Goal: Task Accomplishment & Management: Use online tool/utility

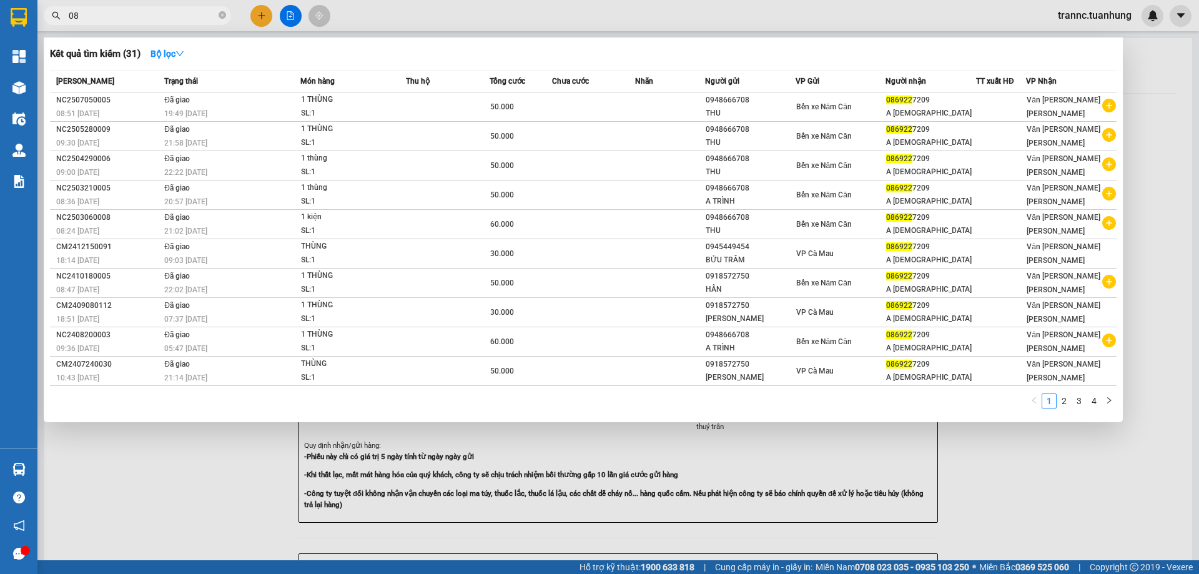
type input "0"
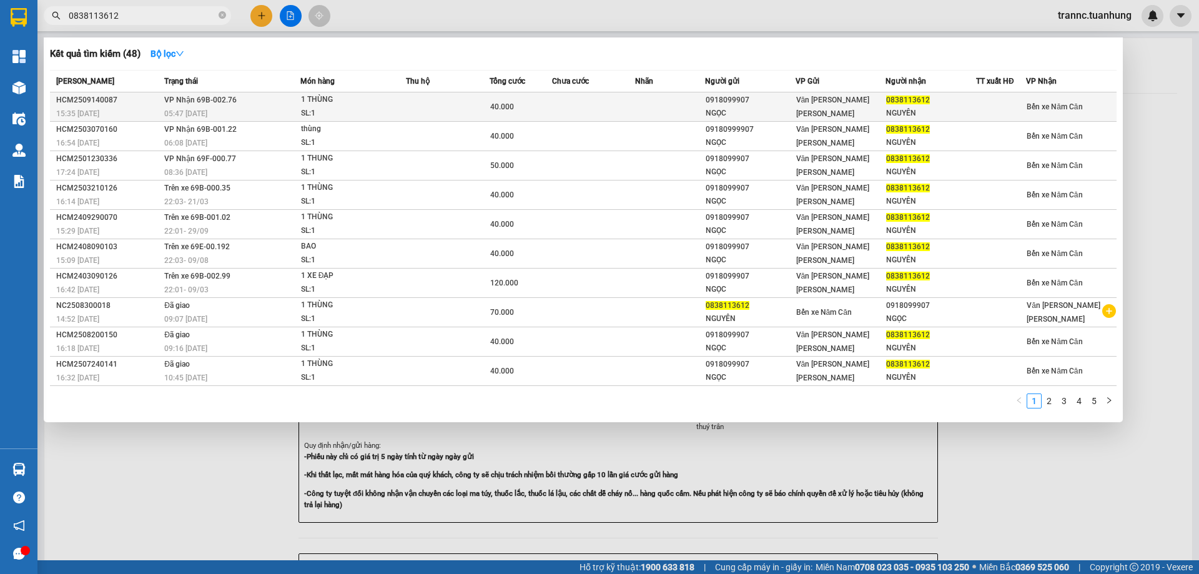
type input "0838113612"
click at [435, 111] on td at bounding box center [448, 106] width 84 height 29
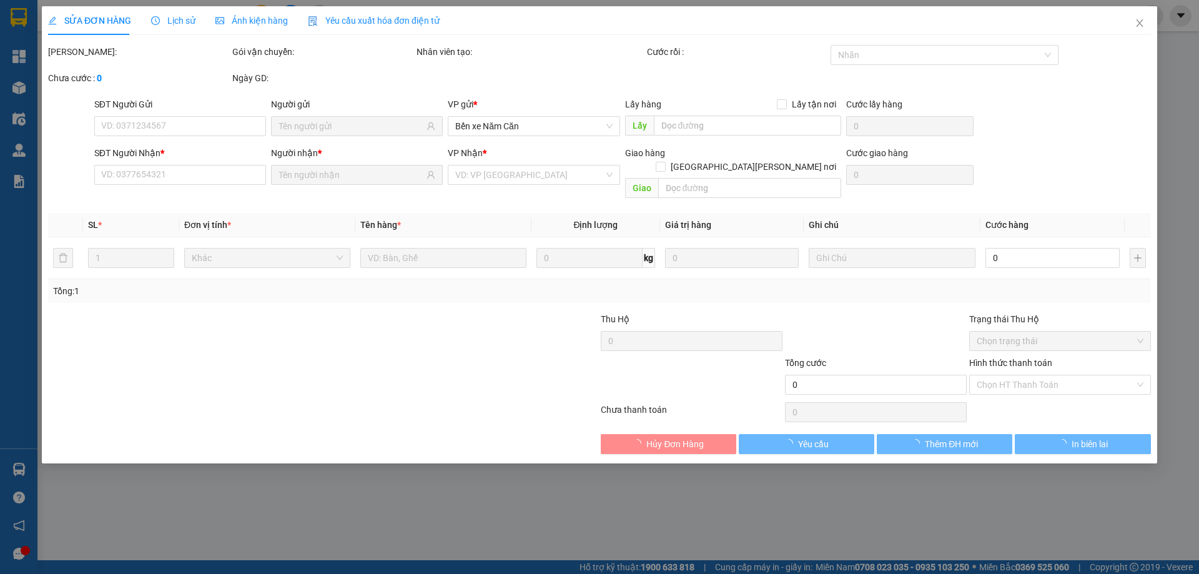
type input "0918099907"
type input "NGỌC"
type input "0838113612"
type input "NGUYÊN"
type input "40.000"
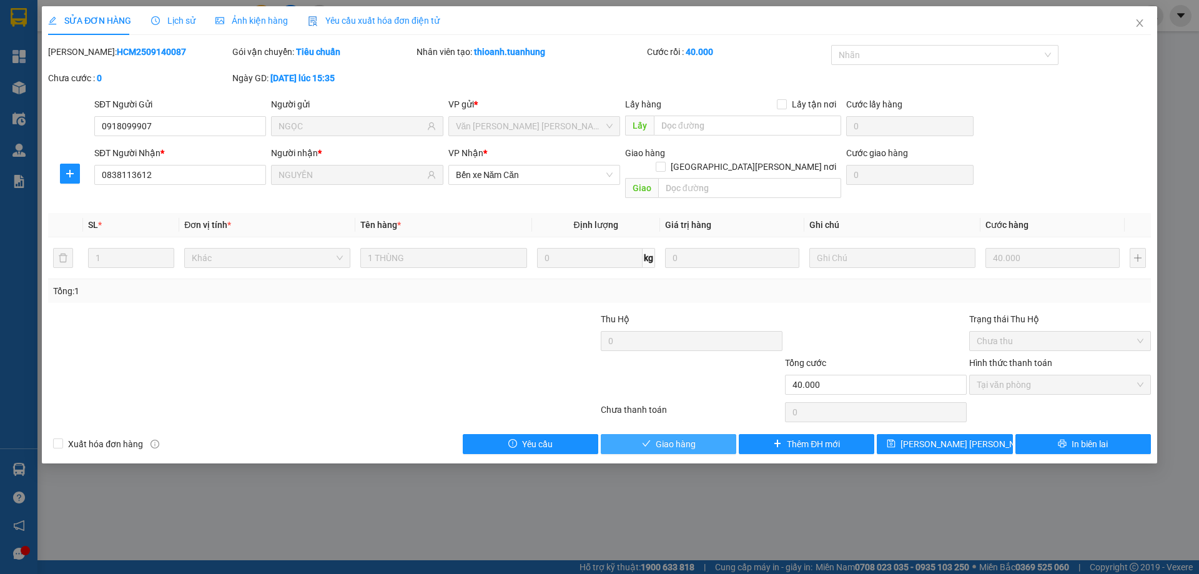
click at [705, 434] on button "Giao hàng" at bounding box center [669, 444] width 136 height 20
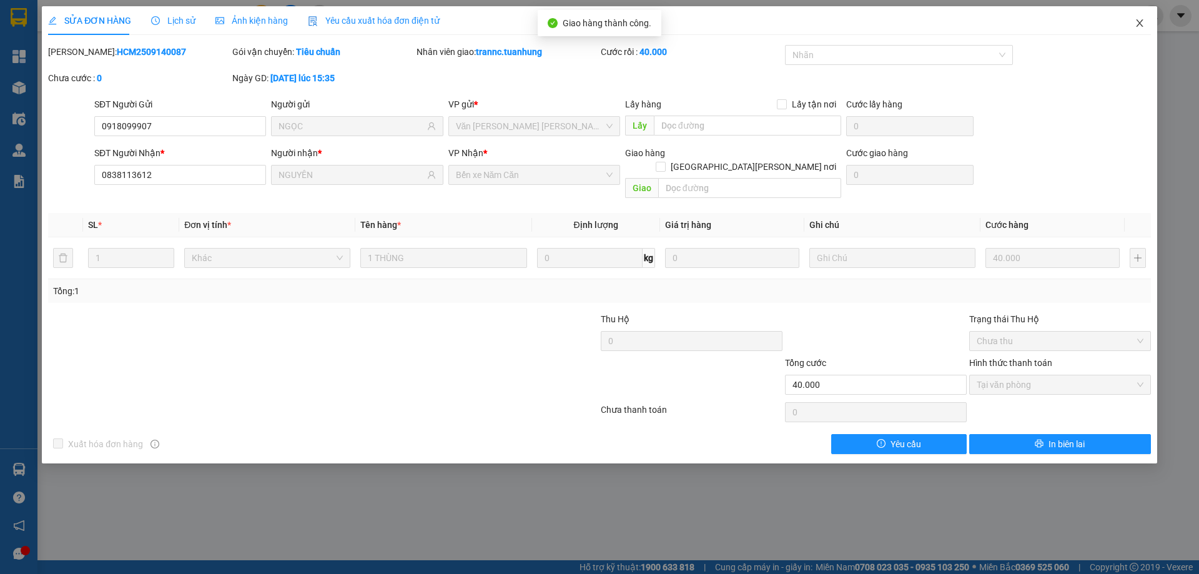
click at [1141, 20] on icon "close" at bounding box center [1140, 23] width 10 height 10
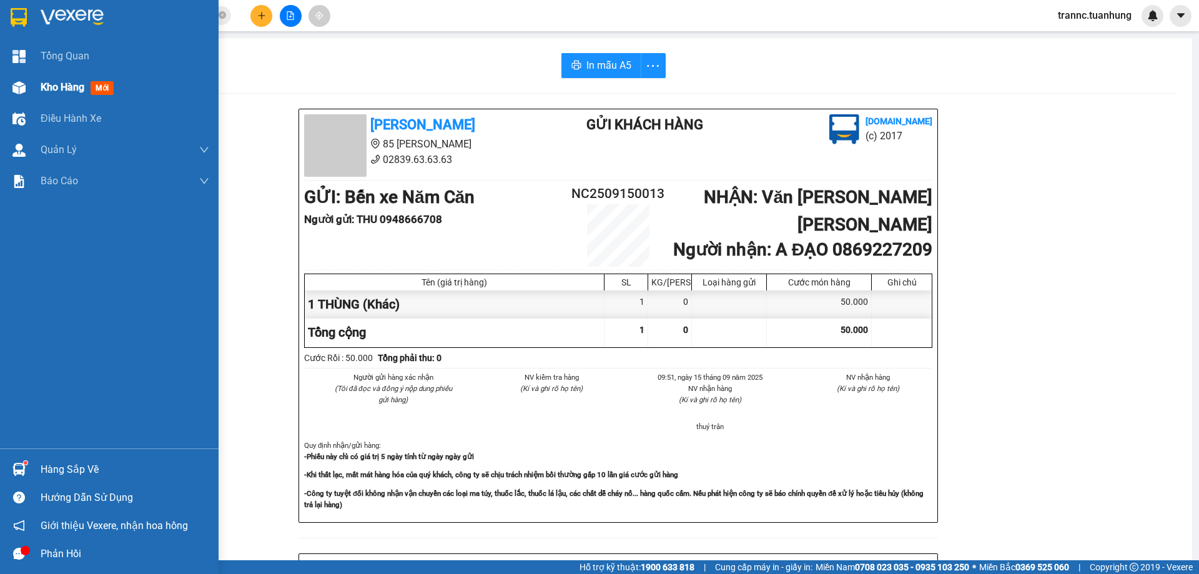
click at [98, 84] on span "mới" at bounding box center [102, 88] width 23 height 14
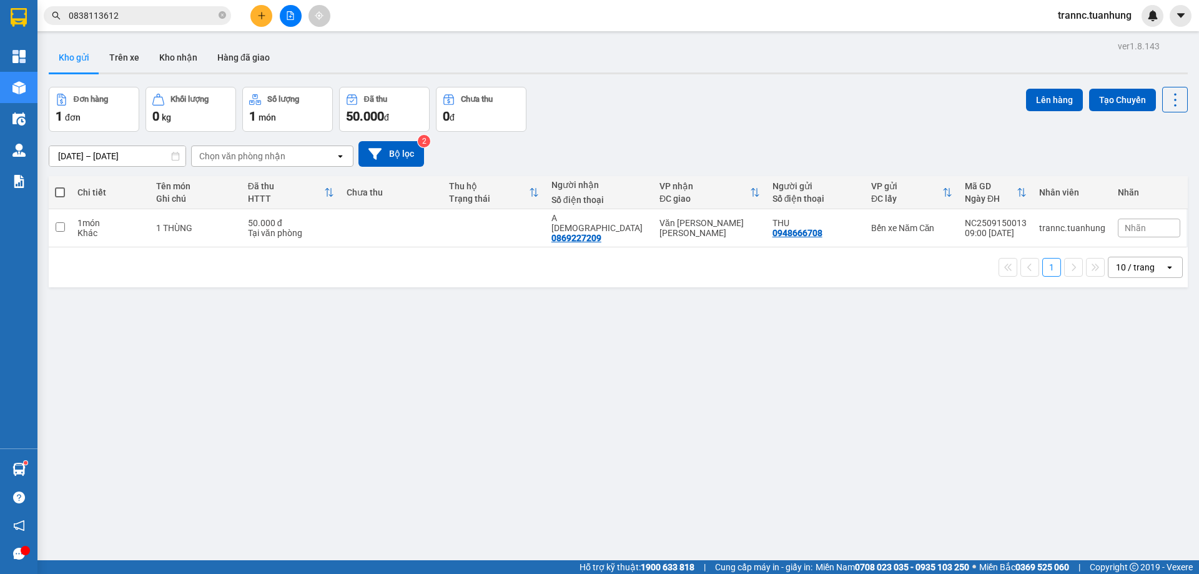
click at [339, 234] on td "50.000 đ Tại văn phòng" at bounding box center [291, 228] width 99 height 38
checkbox input "true"
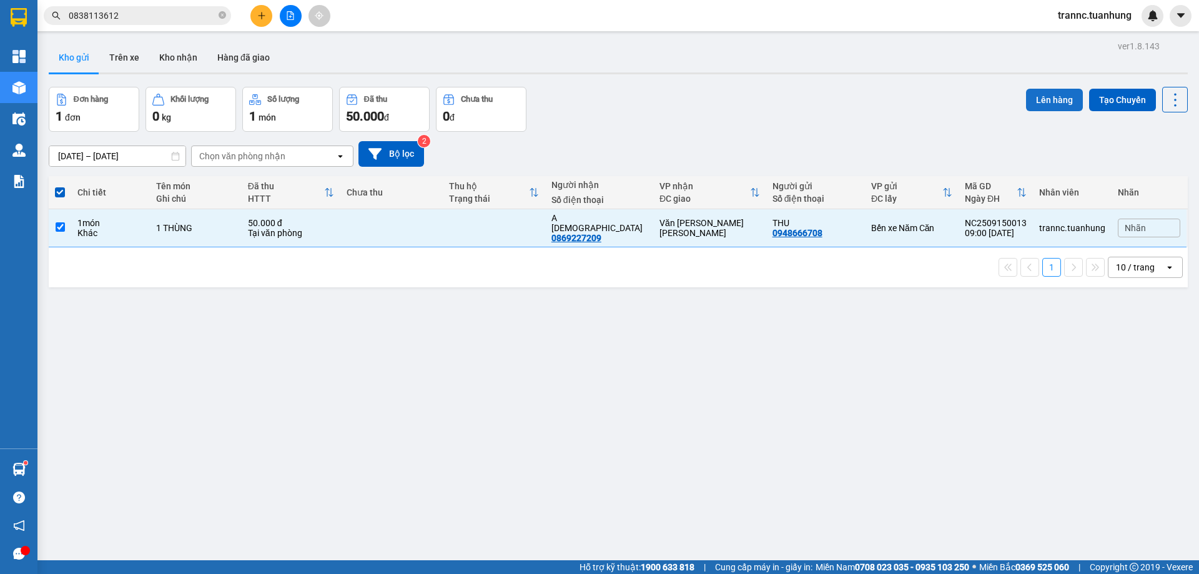
click at [1037, 101] on button "Lên hàng" at bounding box center [1054, 100] width 57 height 22
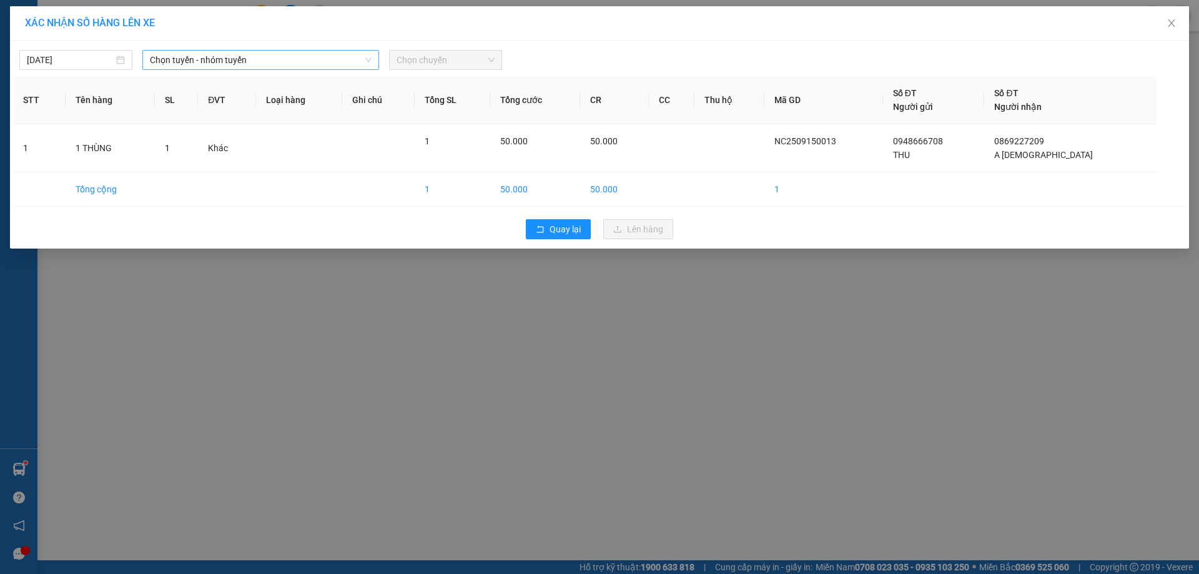
click at [214, 52] on span "Chọn tuyến - nhóm tuyến" at bounding box center [261, 60] width 222 height 19
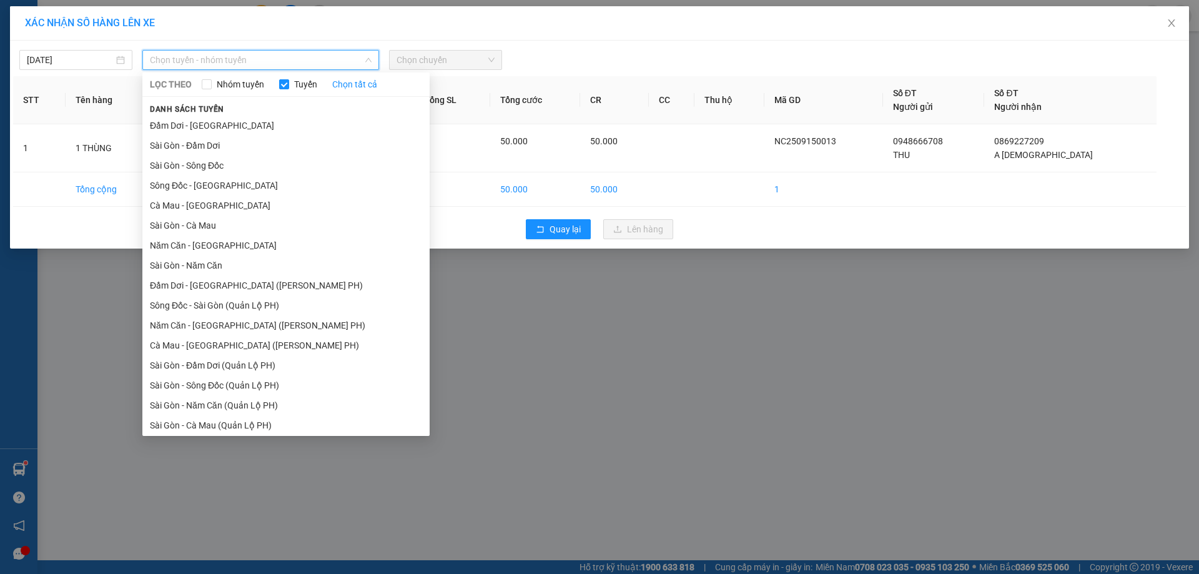
drag, startPoint x: 189, startPoint y: 244, endPoint x: 208, endPoint y: 238, distance: 19.8
click at [190, 244] on li "Năm Căn - [GEOGRAPHIC_DATA]" at bounding box center [285, 246] width 287 height 20
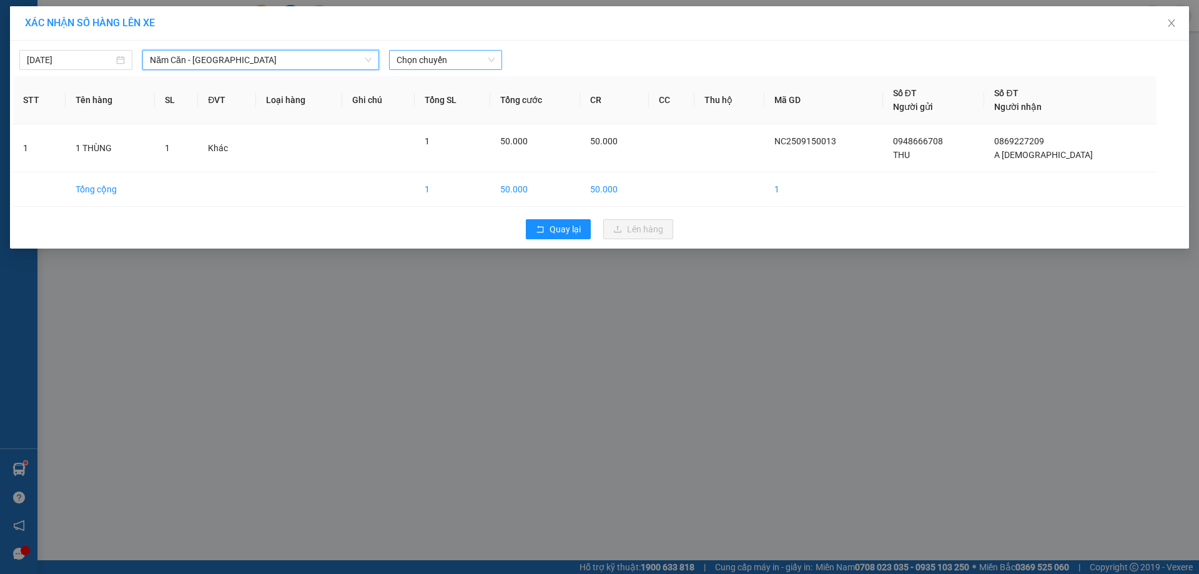
click at [424, 56] on span "Chọn chuyến" at bounding box center [446, 60] width 98 height 19
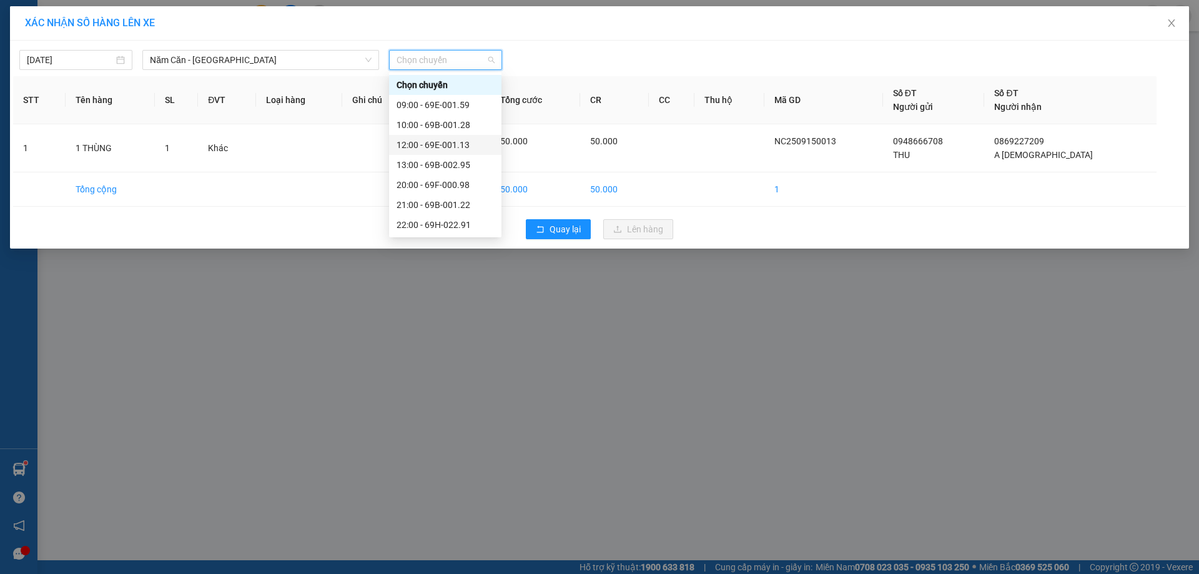
click at [469, 142] on div "12:00 - 69E-001.13" at bounding box center [445, 145] width 97 height 14
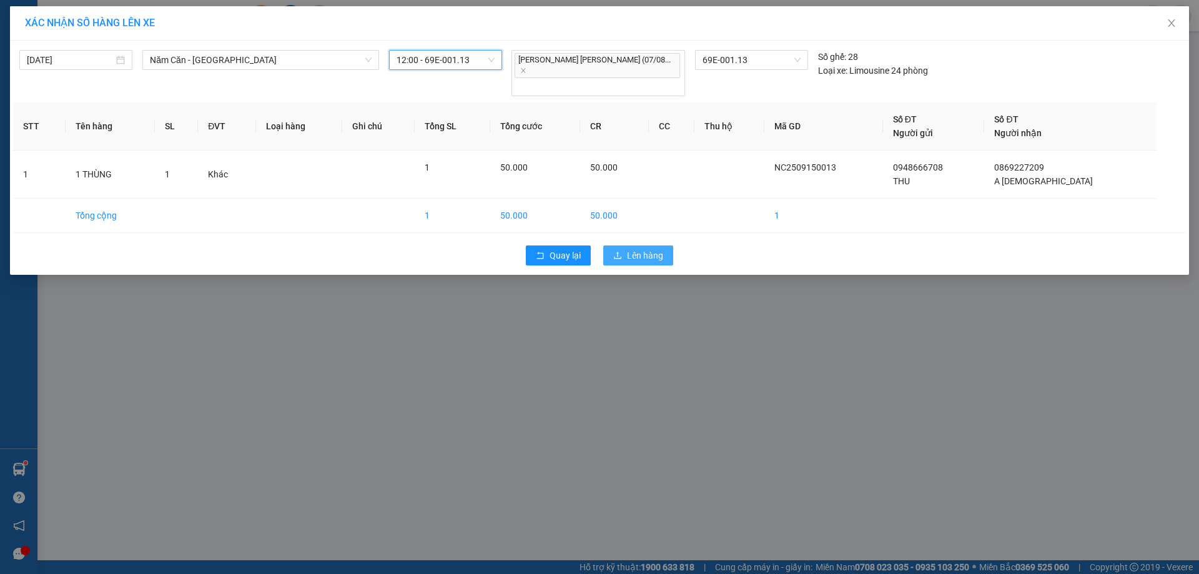
click at [632, 249] on span "Lên hàng" at bounding box center [645, 256] width 36 height 14
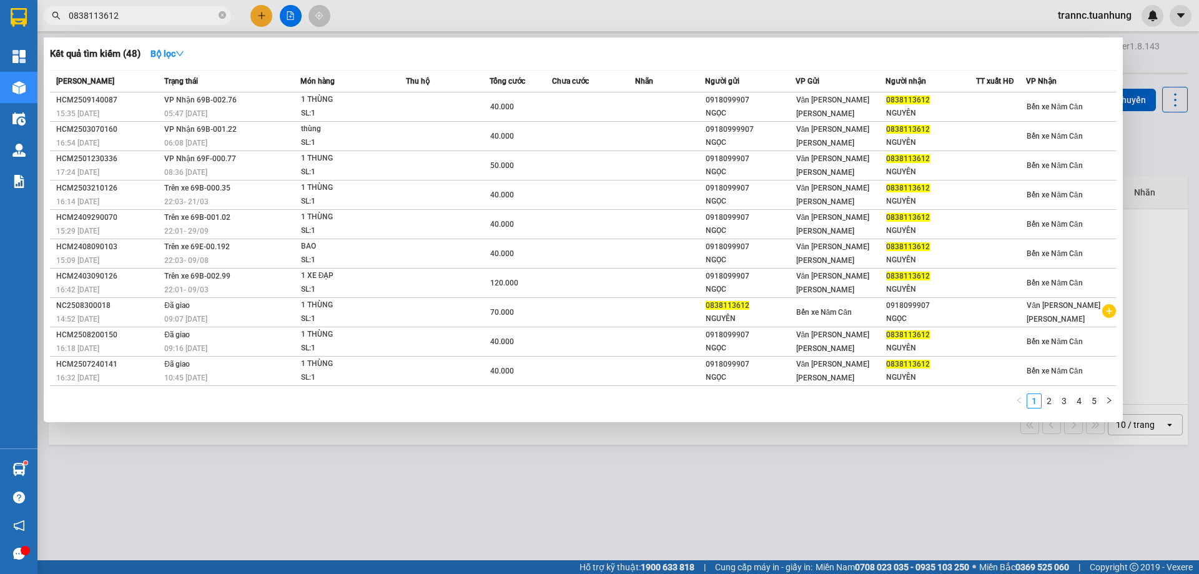
click at [182, 19] on input "0838113612" at bounding box center [142, 16] width 147 height 14
type input "0"
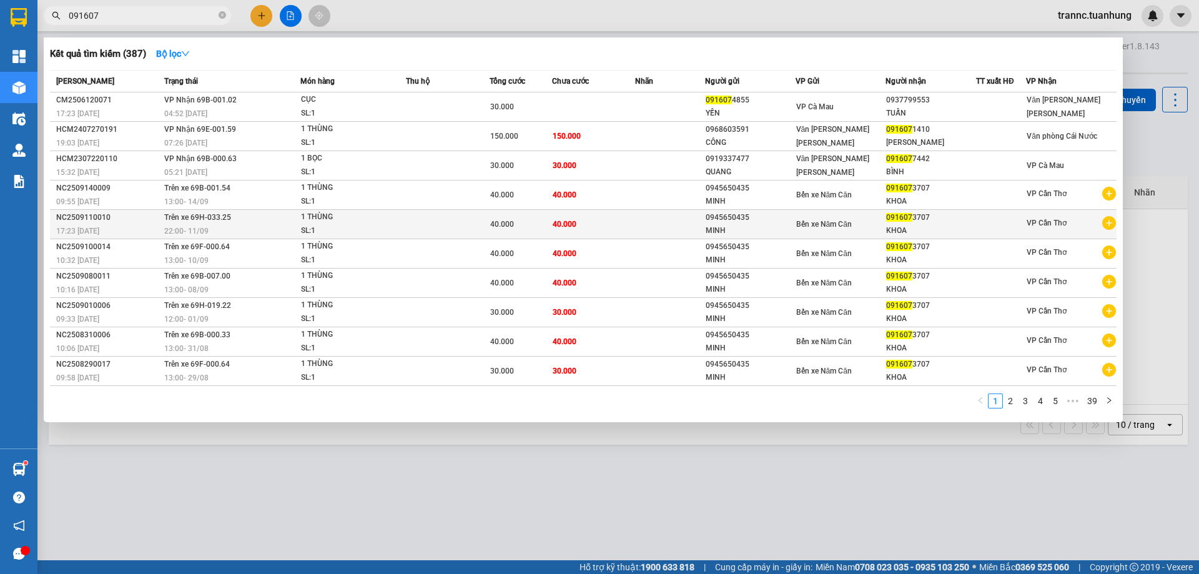
type input "091607"
click at [1110, 223] on icon "plus-circle" at bounding box center [1110, 223] width 14 height 14
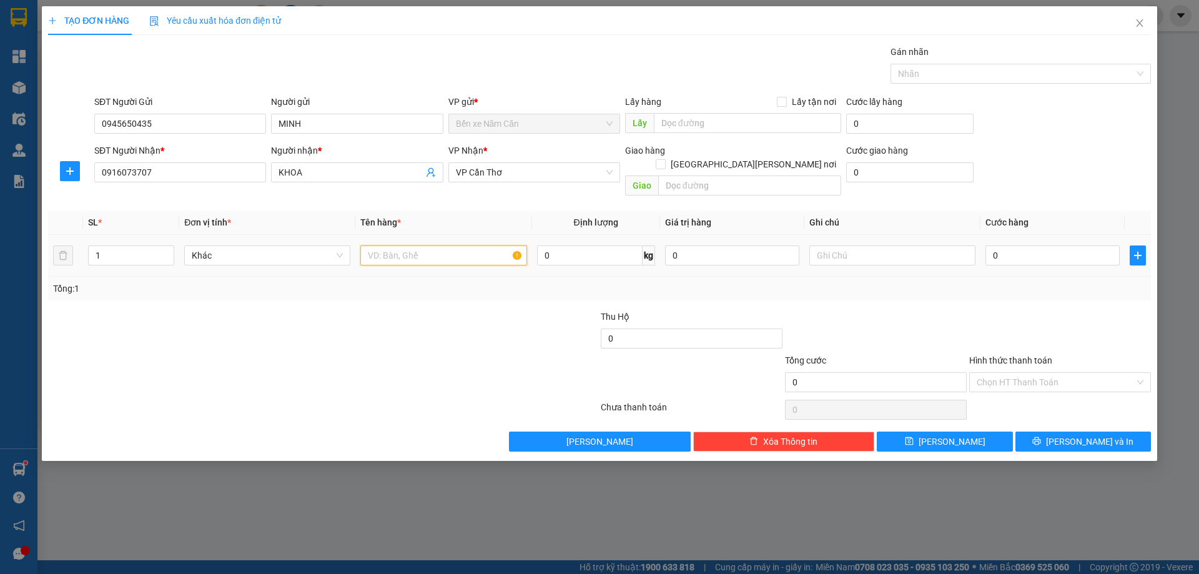
click at [472, 246] on input "text" at bounding box center [443, 256] width 166 height 20
type input "1 THÙNG"
click at [1056, 246] on input "0" at bounding box center [1053, 256] width 134 height 20
type input "3"
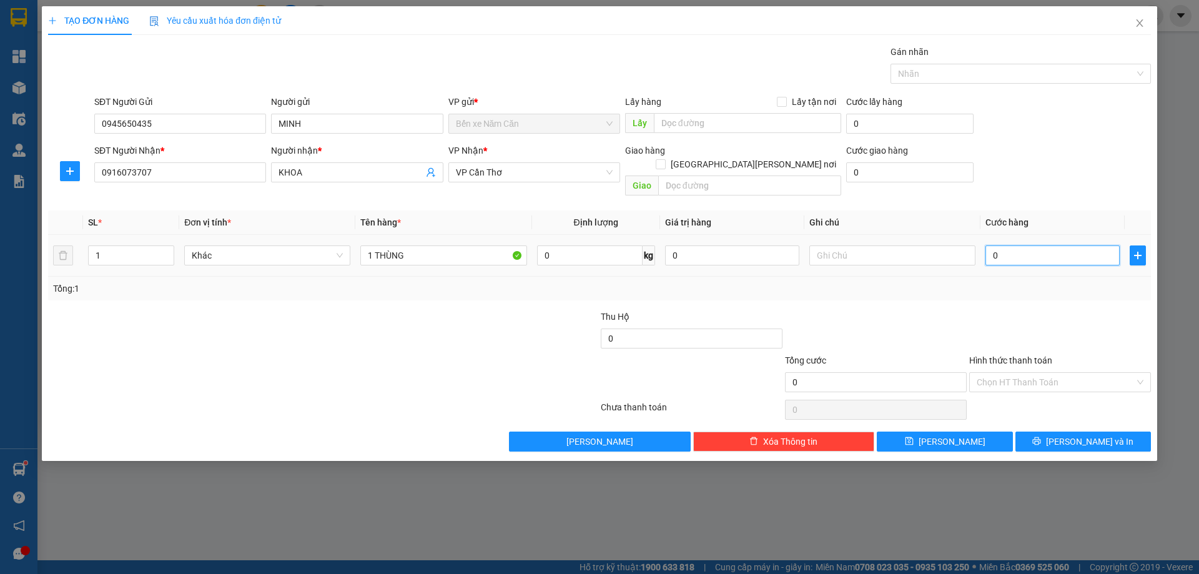
type input "3"
type input "30"
type input "30.000"
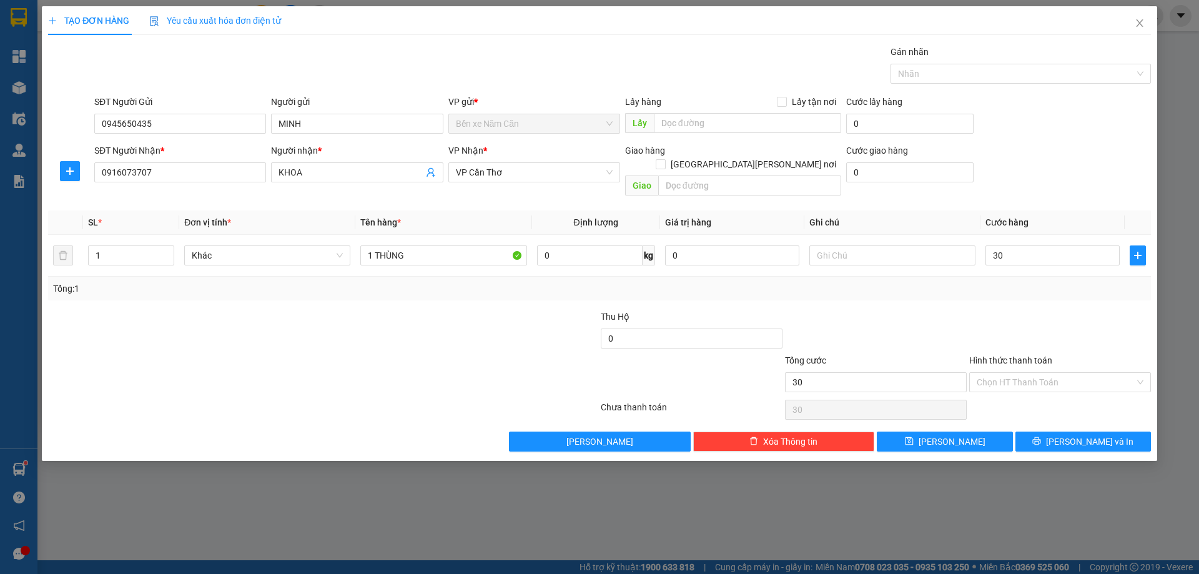
type input "30.000"
click at [1010, 310] on div at bounding box center [1060, 332] width 184 height 44
click at [1072, 432] on button "[PERSON_NAME] và In" at bounding box center [1084, 442] width 136 height 20
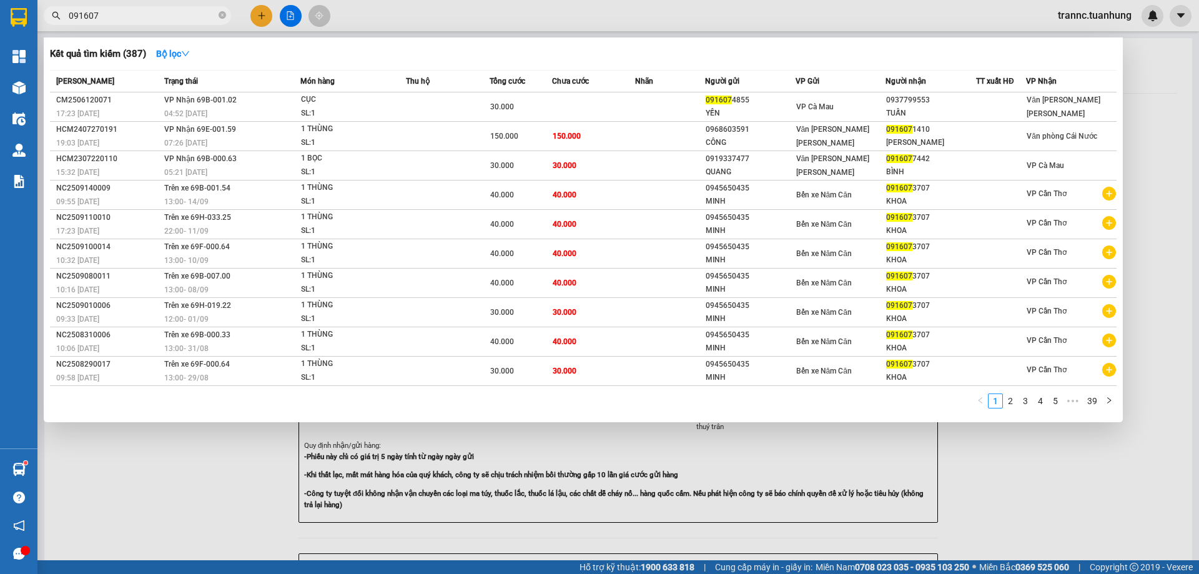
click at [1109, 512] on div at bounding box center [599, 287] width 1199 height 574
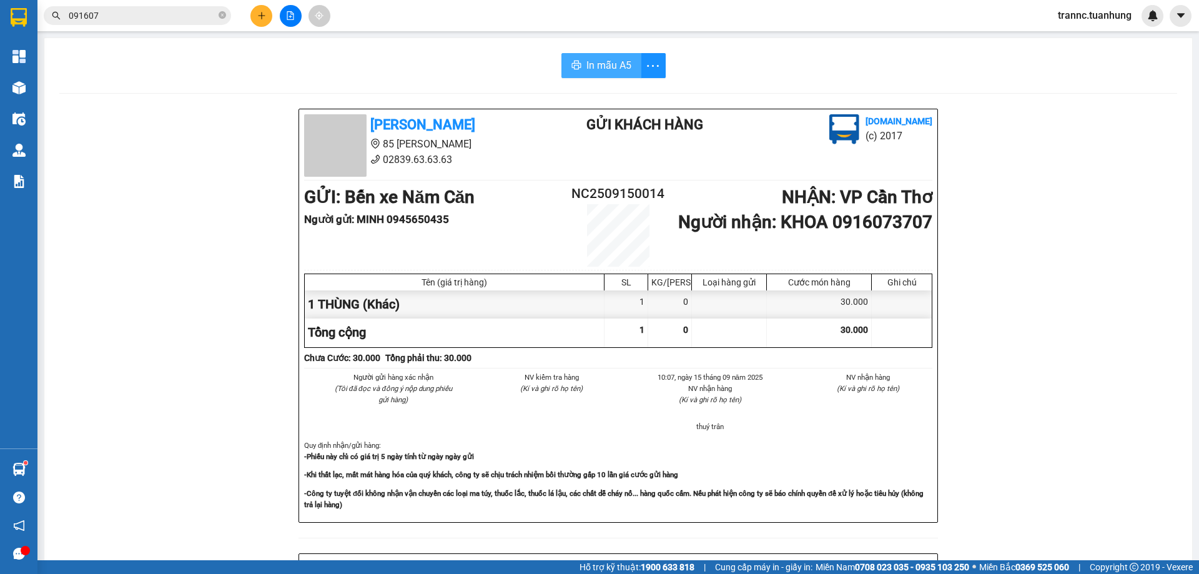
click at [605, 64] on span "In mẫu A5" at bounding box center [609, 65] width 45 height 16
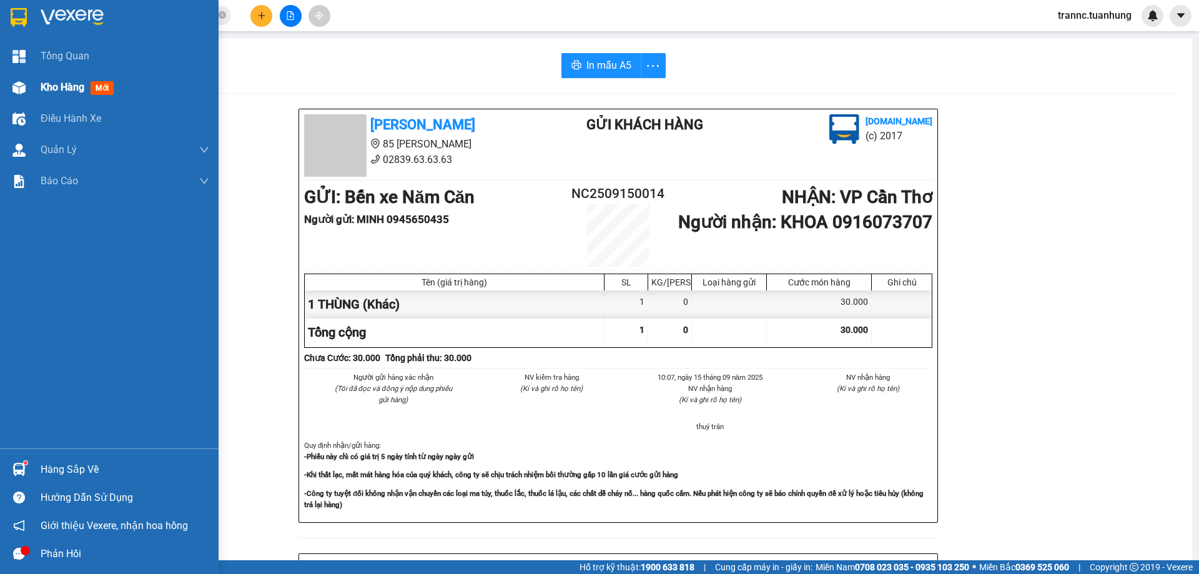
click at [97, 88] on span "mới" at bounding box center [102, 88] width 23 height 14
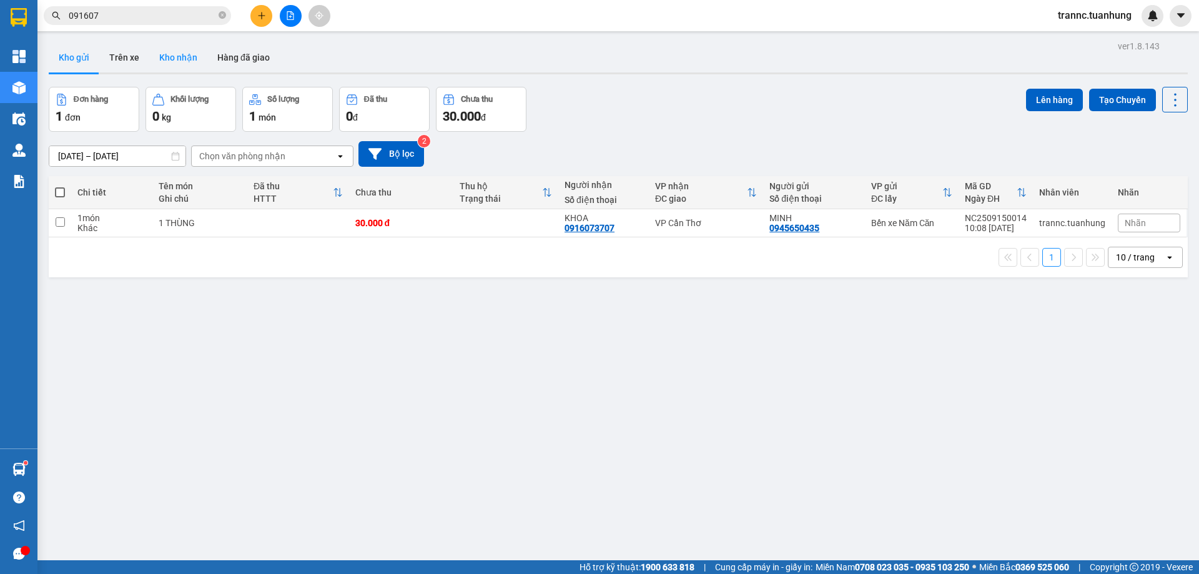
click at [172, 46] on button "Kho nhận" at bounding box center [178, 57] width 58 height 30
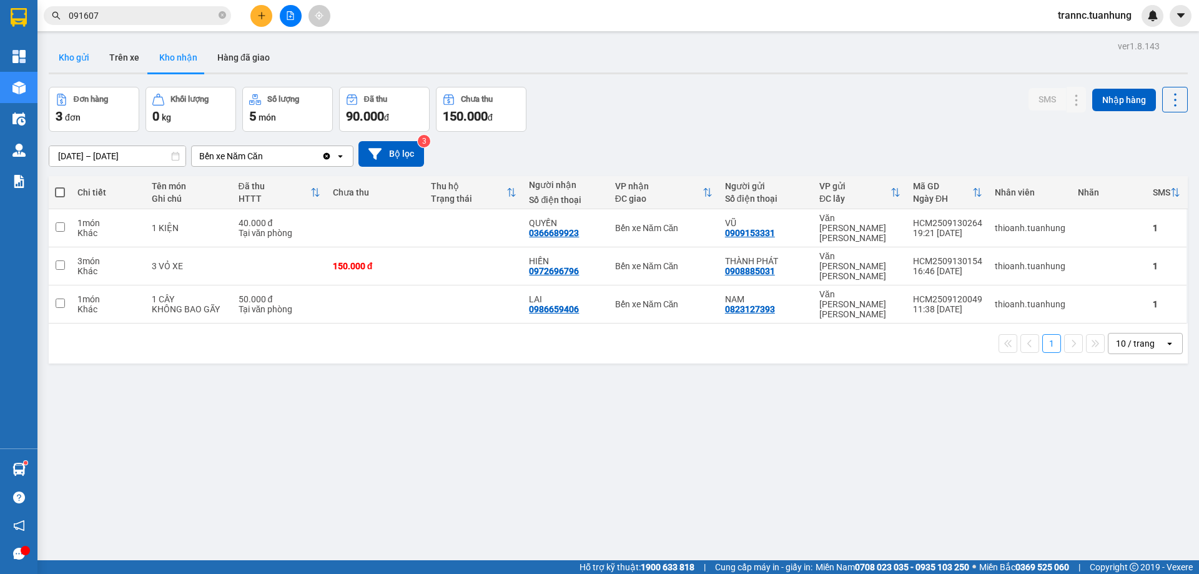
click at [80, 62] on button "Kho gửi" at bounding box center [74, 57] width 51 height 30
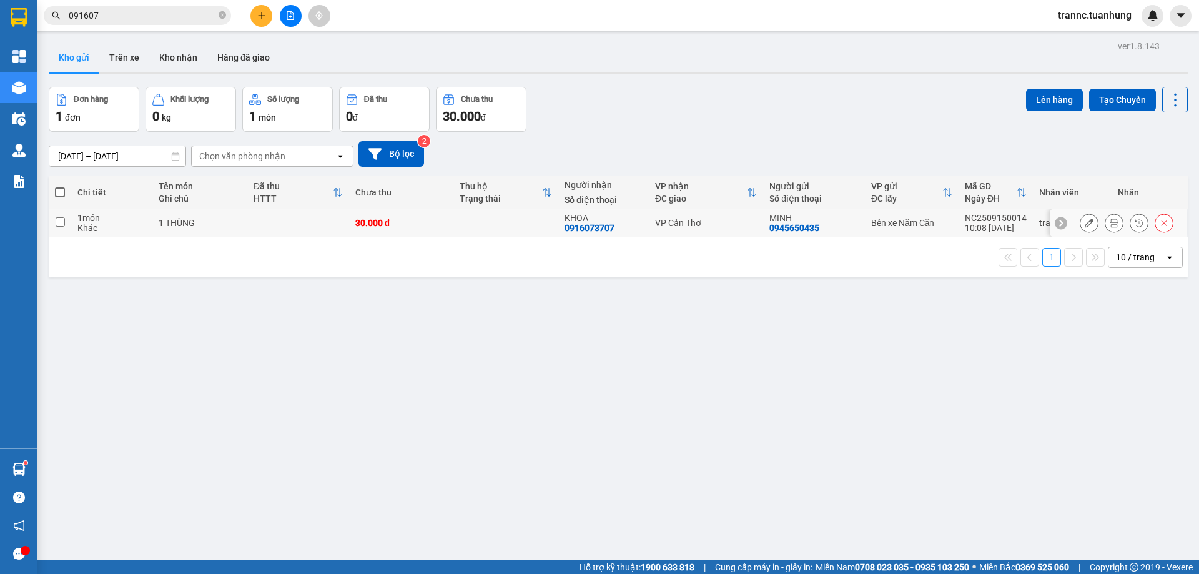
click at [424, 227] on div "30.000 đ" at bounding box center [401, 223] width 92 height 10
checkbox input "true"
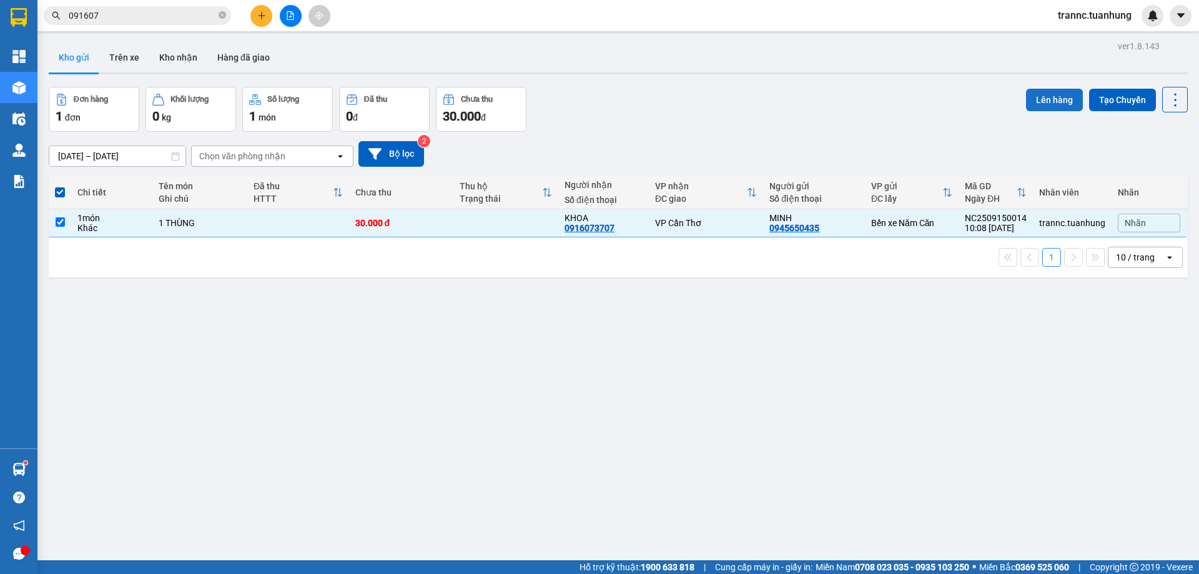
click at [1038, 99] on button "Lên hàng" at bounding box center [1054, 100] width 57 height 22
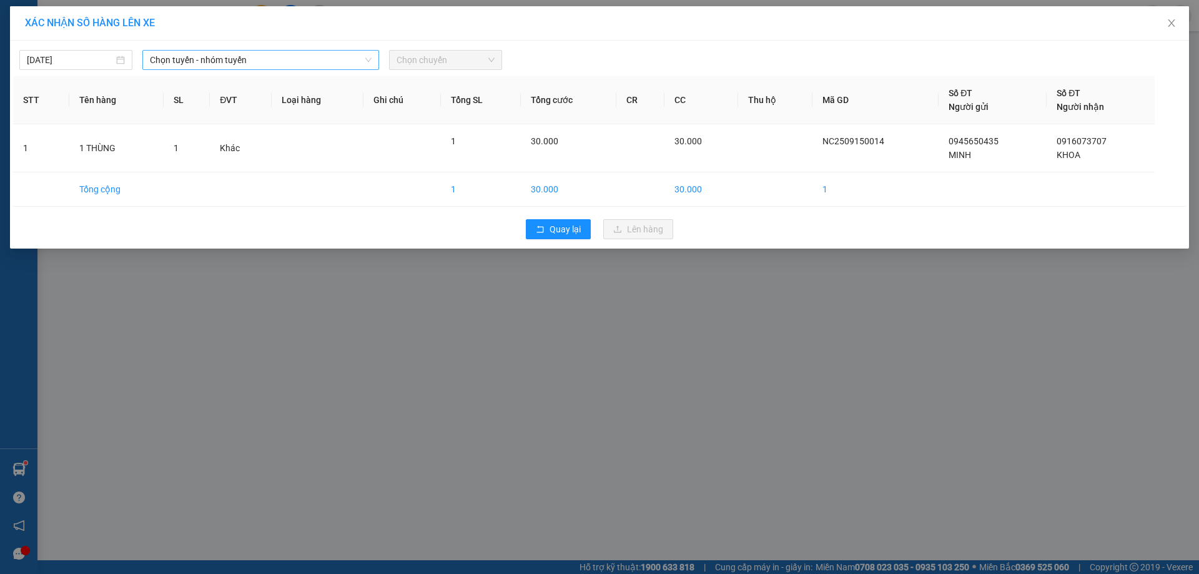
click at [196, 65] on span "Chọn tuyến - nhóm tuyến" at bounding box center [261, 60] width 222 height 19
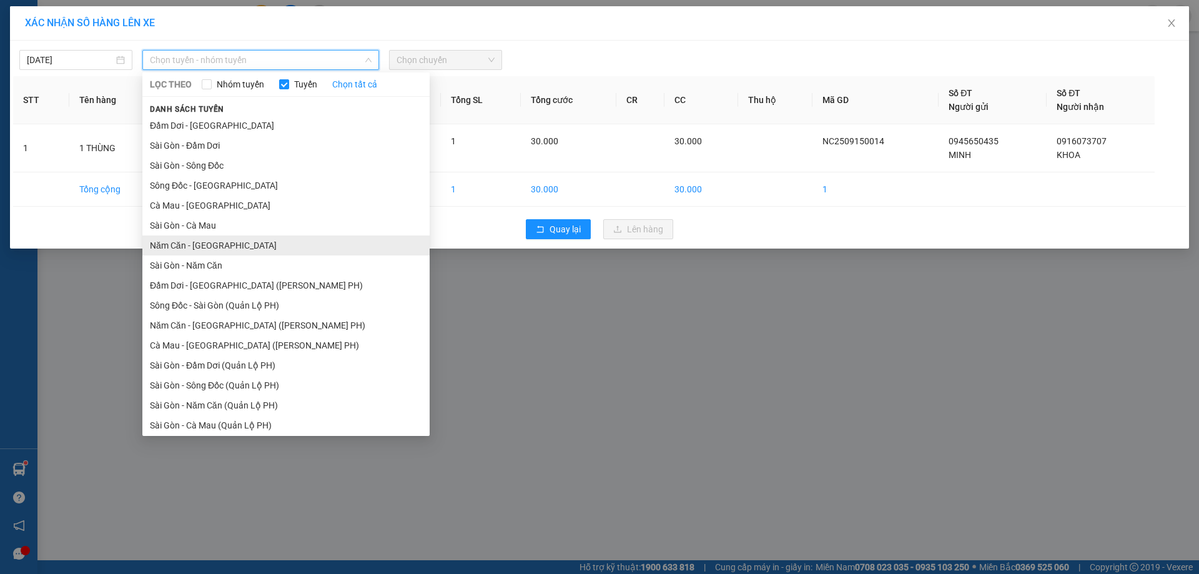
click at [162, 244] on li "Năm Căn - [GEOGRAPHIC_DATA]" at bounding box center [285, 246] width 287 height 20
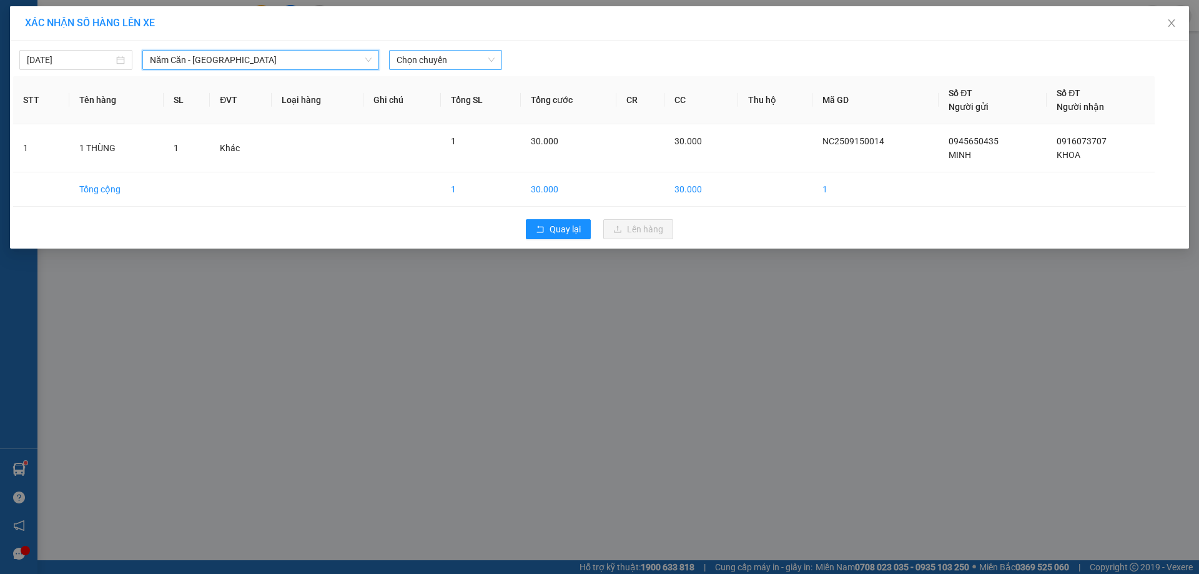
click at [437, 56] on span "Chọn chuyến" at bounding box center [446, 60] width 98 height 19
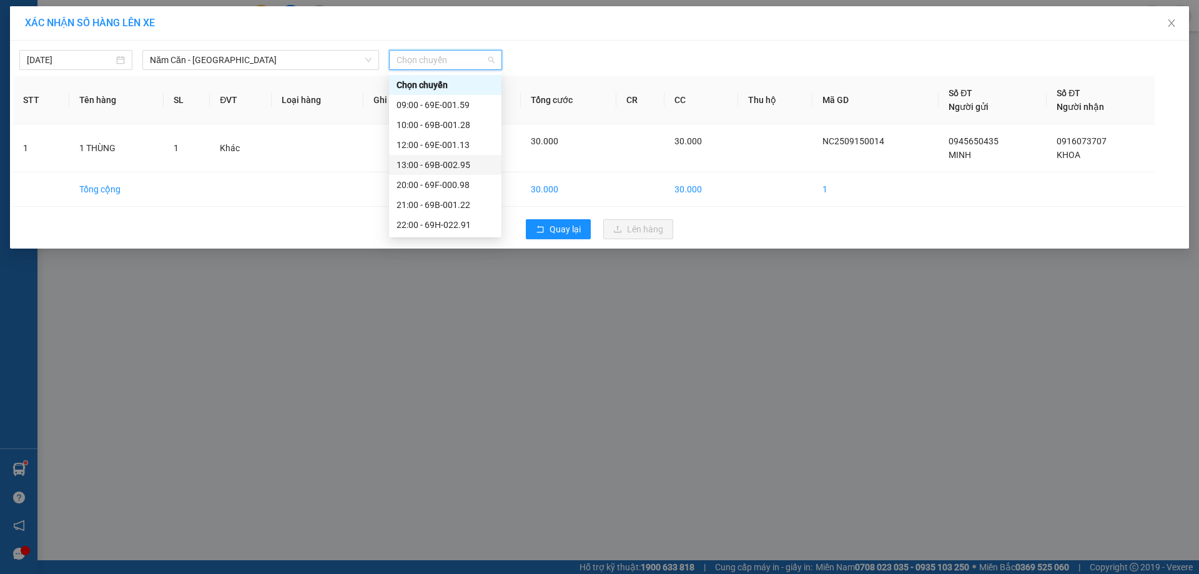
click at [448, 163] on div "13:00 - 69B-002.95" at bounding box center [445, 165] width 97 height 14
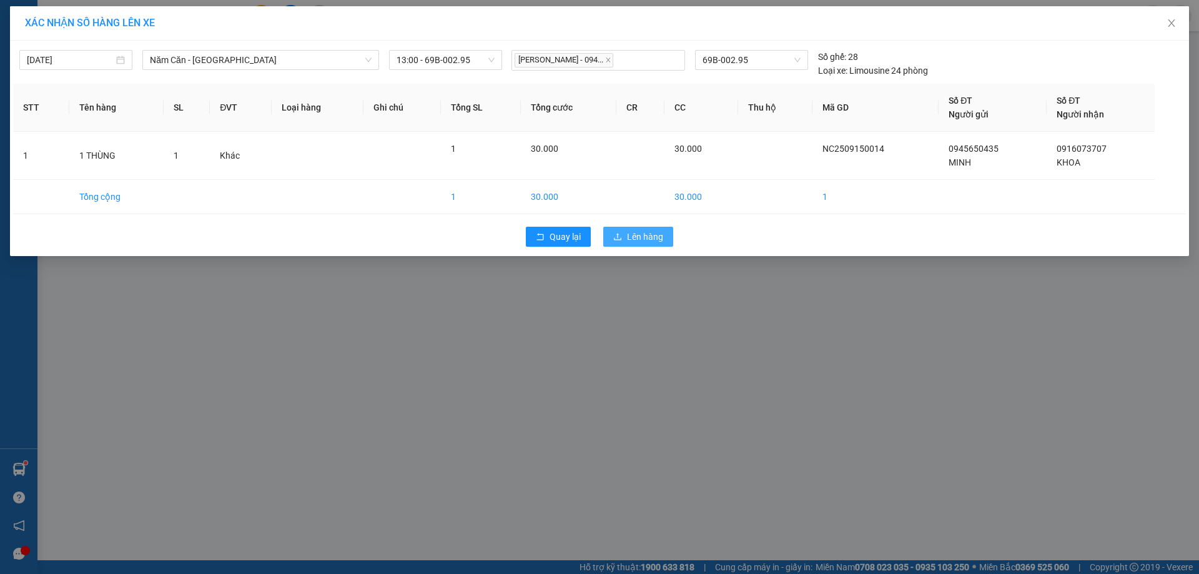
click at [663, 246] on button "Lên hàng" at bounding box center [638, 237] width 70 height 20
